Goal: Use online tool/utility: Utilize a website feature to perform a specific function

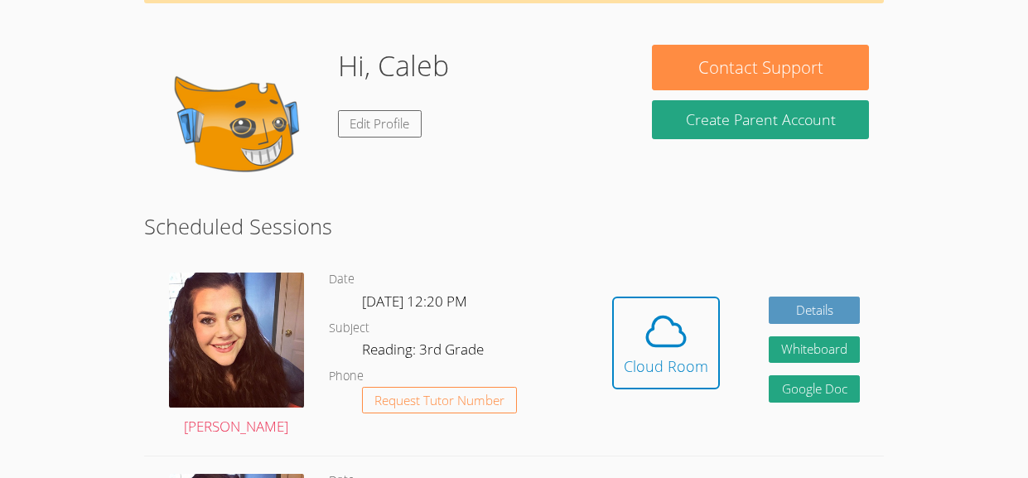
scroll to position [124, 0]
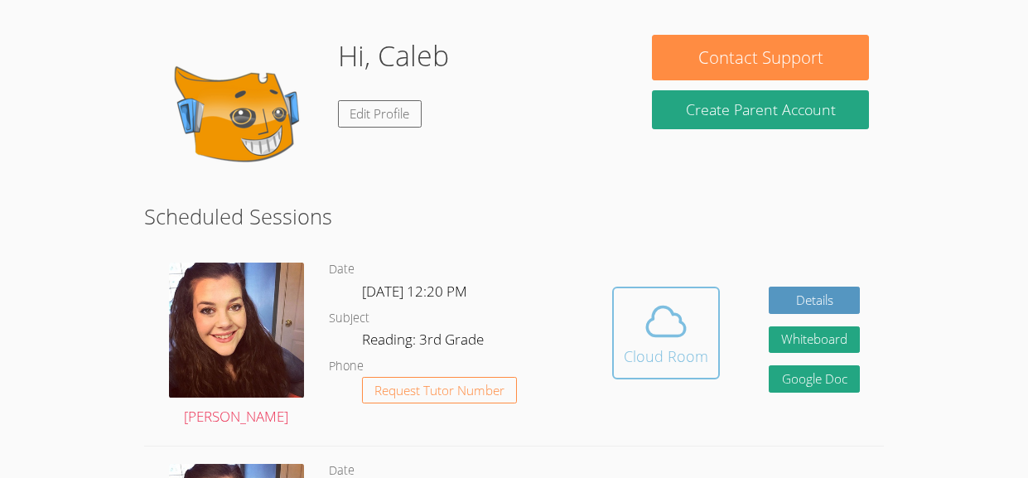
click at [678, 351] on div "Cloud Room" at bounding box center [666, 356] width 85 height 23
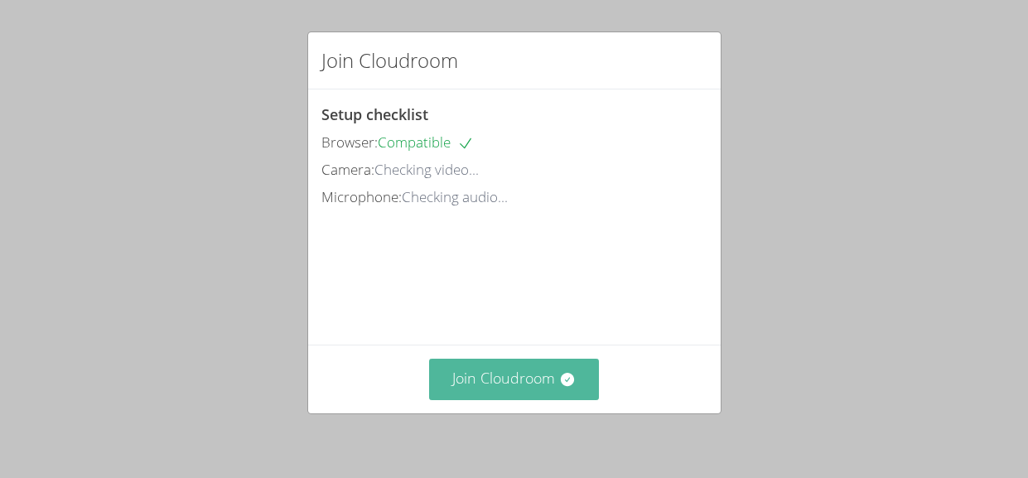
click at [492, 375] on button "Join Cloudroom" at bounding box center [514, 379] width 170 height 41
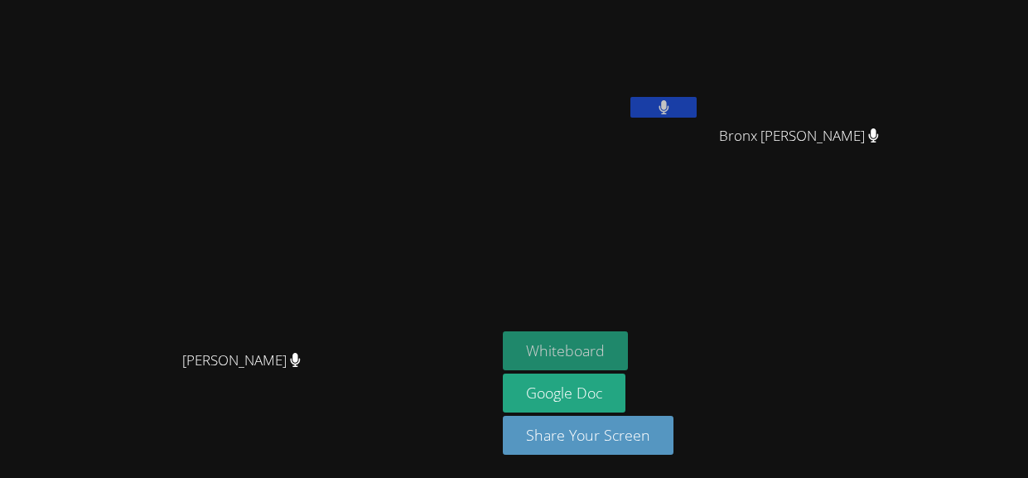
click at [628, 352] on button "Whiteboard" at bounding box center [565, 350] width 125 height 39
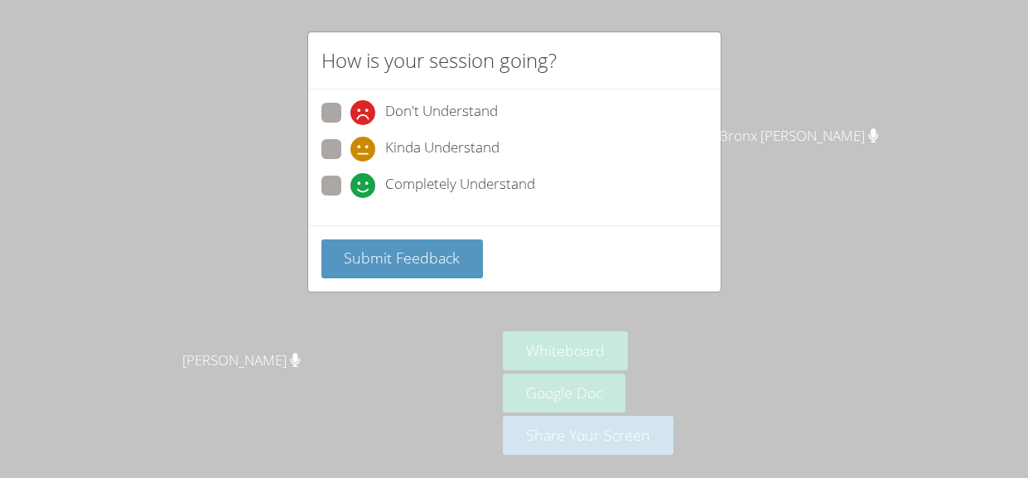
click at [468, 173] on span "Completely Understand" at bounding box center [460, 185] width 150 height 25
click at [365, 176] on input "Completely Understand" at bounding box center [357, 183] width 14 height 14
radio input "true"
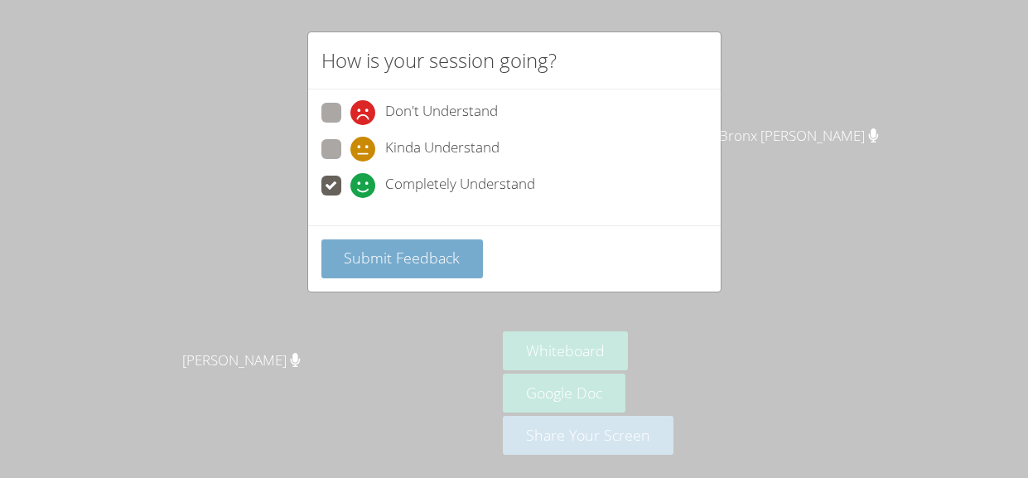
click at [452, 256] on span "Submit Feedback" at bounding box center [402, 258] width 116 height 20
